Goal: Communication & Community: Answer question/provide support

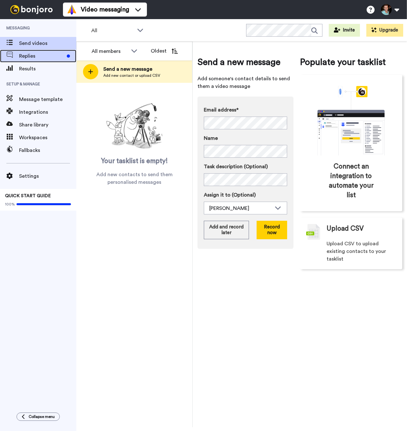
click at [38, 51] on div "Replies" at bounding box center [38, 56] width 76 height 13
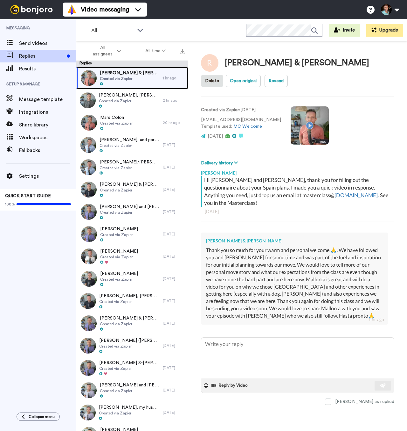
click at [124, 76] on span "Created via Zapier" at bounding box center [130, 78] width 60 height 5
type textarea "x"
